Goal: Contribute content: Add original content to the website for others to see

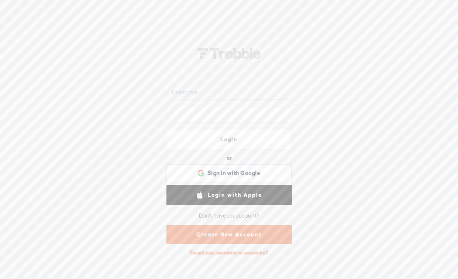
type input "[EMAIL_ADDRESS][DOMAIN_NAME]"
click at [217, 142] on link "Login" at bounding box center [230, 139] width 126 height 20
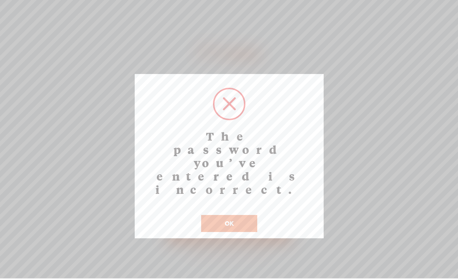
click at [223, 215] on button "OK" at bounding box center [229, 223] width 56 height 17
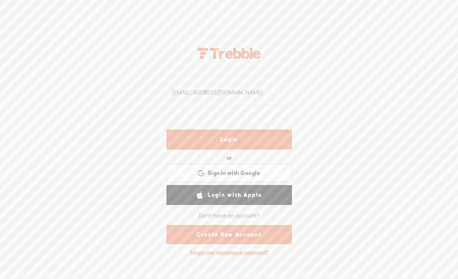
click at [222, 95] on input "woodyahbuy@gmail.com" at bounding box center [231, 92] width 120 height 14
click at [219, 140] on link "Login" at bounding box center [230, 139] width 126 height 20
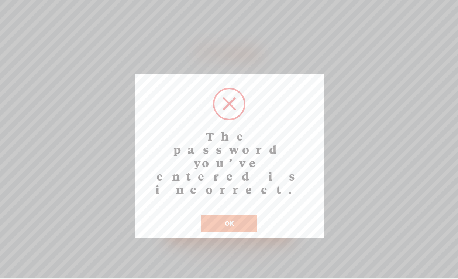
click at [223, 215] on button "OK" at bounding box center [229, 223] width 56 height 17
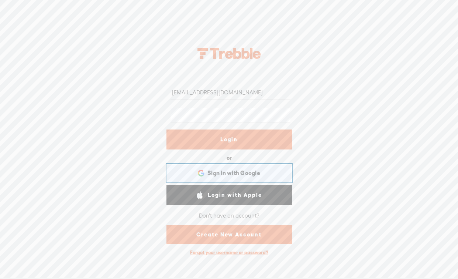
click at [221, 175] on span "Sign in with Google" at bounding box center [234, 173] width 53 height 8
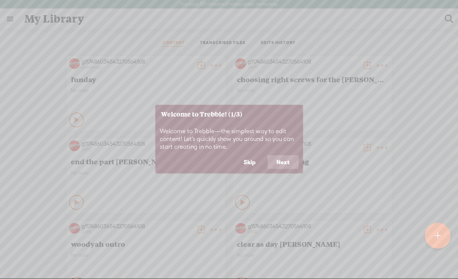
click at [288, 163] on button "Next" at bounding box center [283, 162] width 31 height 14
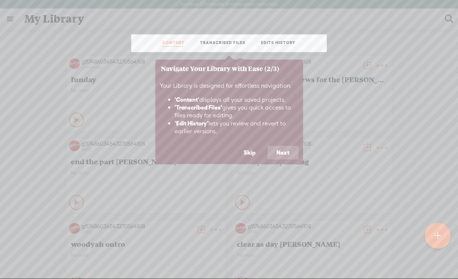
click at [289, 157] on button "Next" at bounding box center [283, 153] width 31 height 14
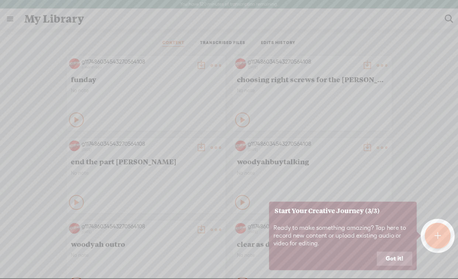
click at [394, 257] on button "Got it!" at bounding box center [394, 258] width 35 height 14
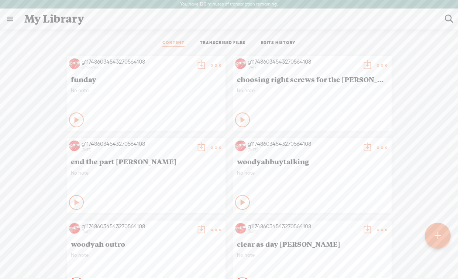
click at [431, 235] on div at bounding box center [438, 235] width 26 height 26
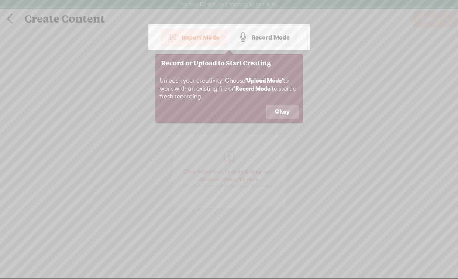
click at [192, 39] on div "Import Mode" at bounding box center [194, 37] width 66 height 18
click at [284, 110] on button "Okay" at bounding box center [282, 112] width 33 height 14
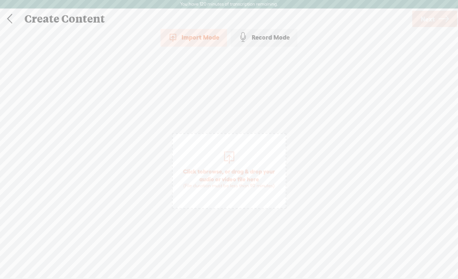
click at [204, 36] on div "Import Mode" at bounding box center [194, 37] width 66 height 18
click at [441, 25] on icon at bounding box center [444, 19] width 10 height 19
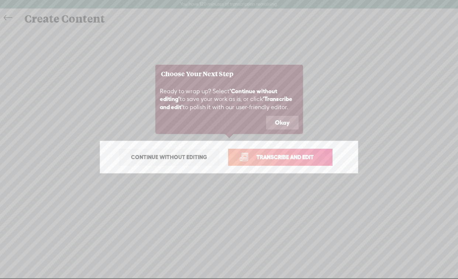
click at [293, 126] on button "Okay" at bounding box center [282, 123] width 33 height 14
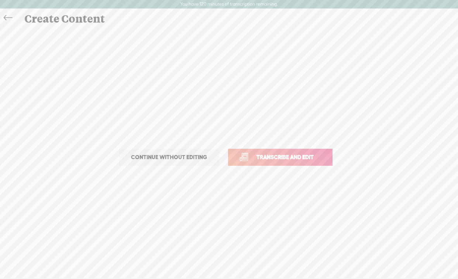
click at [175, 158] on span "Continue without editing" at bounding box center [169, 157] width 92 height 10
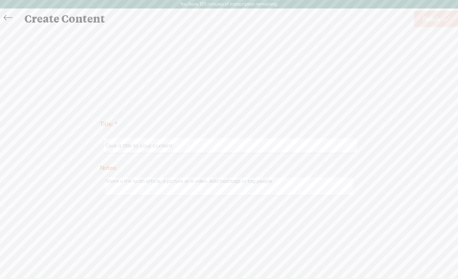
click at [7, 17] on icon at bounding box center [8, 18] width 8 height 17
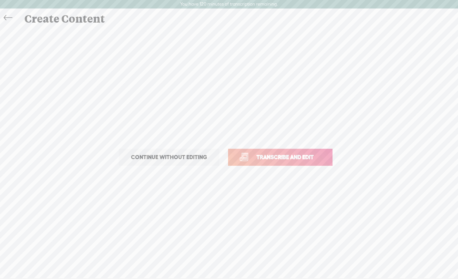
click at [286, 159] on span "Transcribe and edit" at bounding box center [285, 157] width 73 height 8
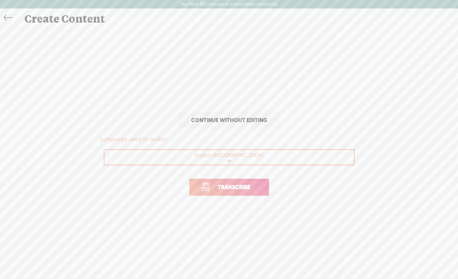
click at [229, 185] on span "Transcribe" at bounding box center [234, 186] width 48 height 8
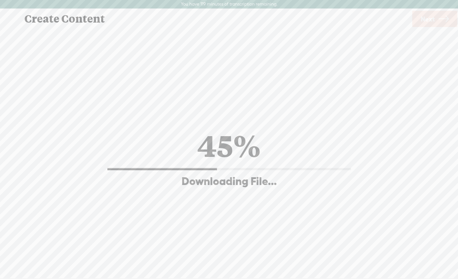
click at [226, 143] on div "45%" at bounding box center [229, 145] width 63 height 38
click at [226, 143] on div "47%" at bounding box center [229, 145] width 62 height 38
click at [226, 143] on div "50%" at bounding box center [229, 145] width 64 height 38
drag, startPoint x: 188, startPoint y: 141, endPoint x: 260, endPoint y: 158, distance: 74.0
click at [260, 158] on div "69% Downloading File..." at bounding box center [229, 157] width 259 height 62
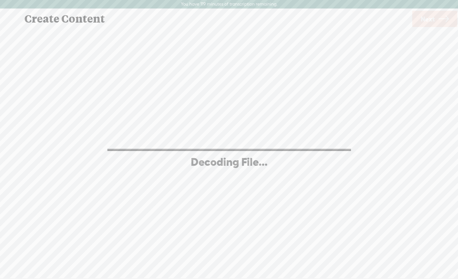
click at [231, 161] on div "Decoding File..." at bounding box center [229, 161] width 77 height 14
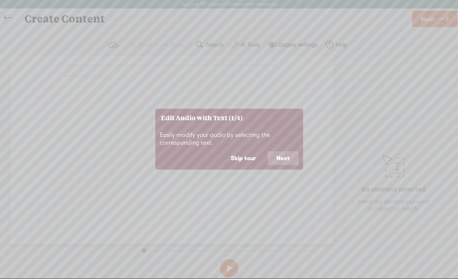
click at [280, 161] on button "Next" at bounding box center [283, 158] width 31 height 14
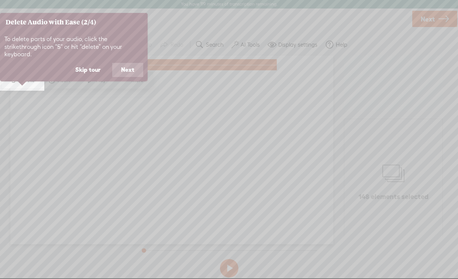
click at [134, 66] on button "Next" at bounding box center [127, 70] width 31 height 14
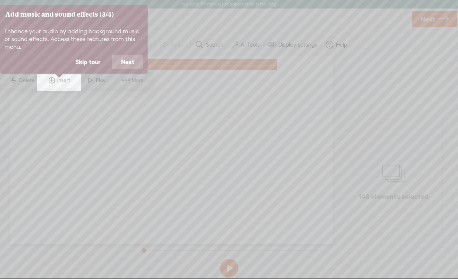
click at [134, 66] on button "Next" at bounding box center [127, 62] width 31 height 14
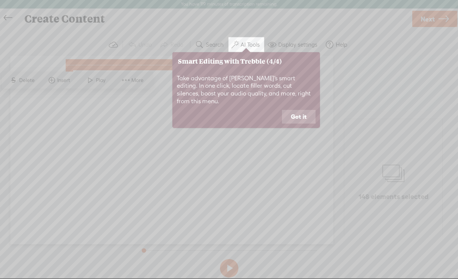
click at [294, 110] on button "Got it" at bounding box center [299, 117] width 34 height 14
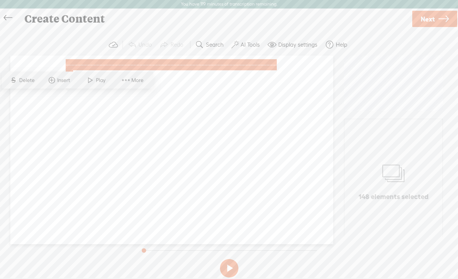
click at [222, 266] on button at bounding box center [229, 268] width 18 height 18
click at [229, 266] on button at bounding box center [229, 268] width 18 height 18
click at [431, 20] on span "Next" at bounding box center [428, 19] width 14 height 19
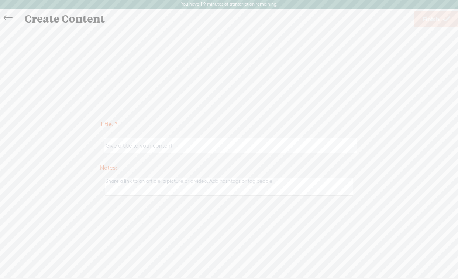
click at [6, 20] on icon at bounding box center [8, 18] width 8 height 17
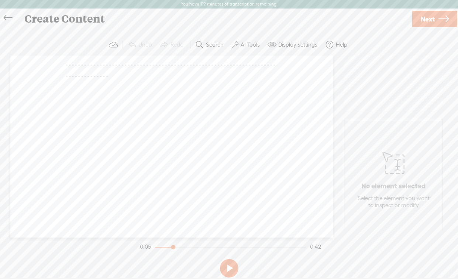
click at [180, 117] on div "Unknown · · · · · · · · · · · · · · · · · · · · · · · · · · · · · · · · · · · ·…" at bounding box center [171, 146] width 323 height 182
click at [8, 15] on icon at bounding box center [8, 18] width 8 height 17
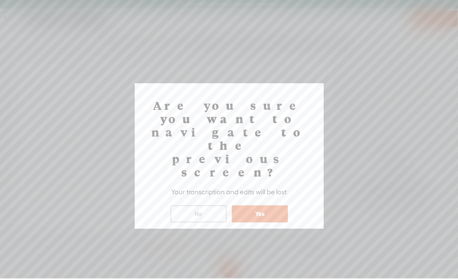
click at [261, 205] on button "Yes" at bounding box center [260, 213] width 56 height 17
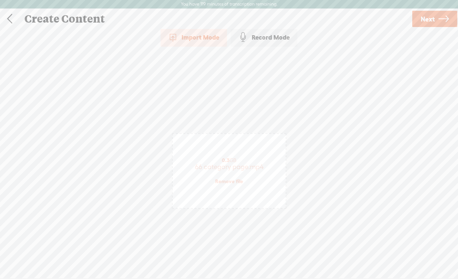
click at [12, 20] on link at bounding box center [9, 18] width 18 height 19
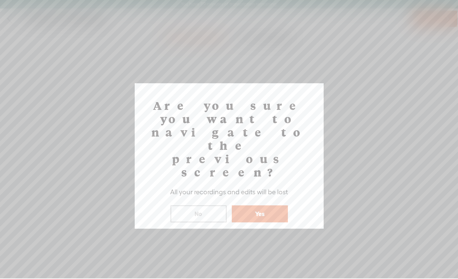
click at [257, 205] on button "Yes" at bounding box center [260, 213] width 56 height 17
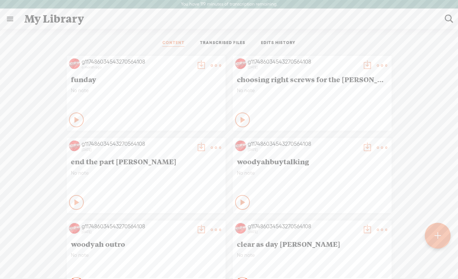
click at [12, 23] on link at bounding box center [9, 18] width 19 height 19
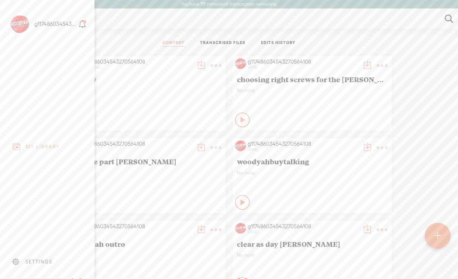
click at [437, 226] on div at bounding box center [438, 235] width 26 height 26
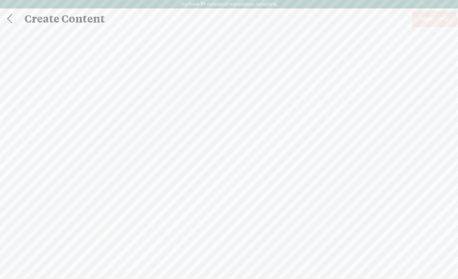
scroll to position [0, 0]
click at [256, 32] on div "Record Mode" at bounding box center [264, 37] width 67 height 18
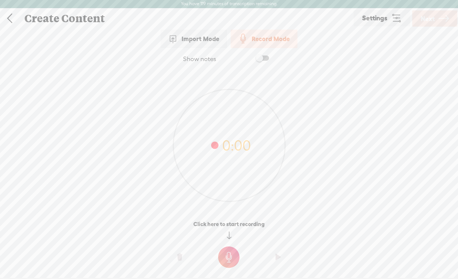
click at [242, 143] on icon at bounding box center [229, 145] width 112 height 112
click at [308, 161] on div "0:00" at bounding box center [229, 140] width 458 height 141
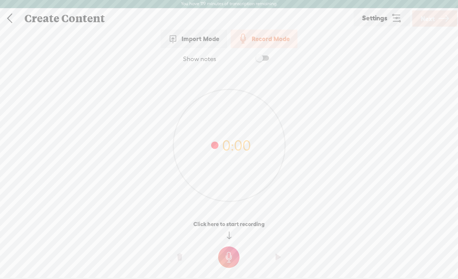
click at [247, 231] on div at bounding box center [229, 236] width 458 height 16
click at [260, 227] on div "Click here to start recording" at bounding box center [229, 223] width 458 height 7
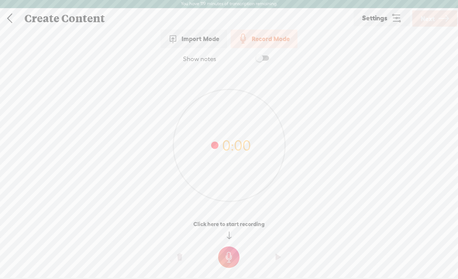
click at [260, 227] on div "Click here to start recording" at bounding box center [229, 223] width 458 height 7
